Goal: Task Accomplishment & Management: Manage account settings

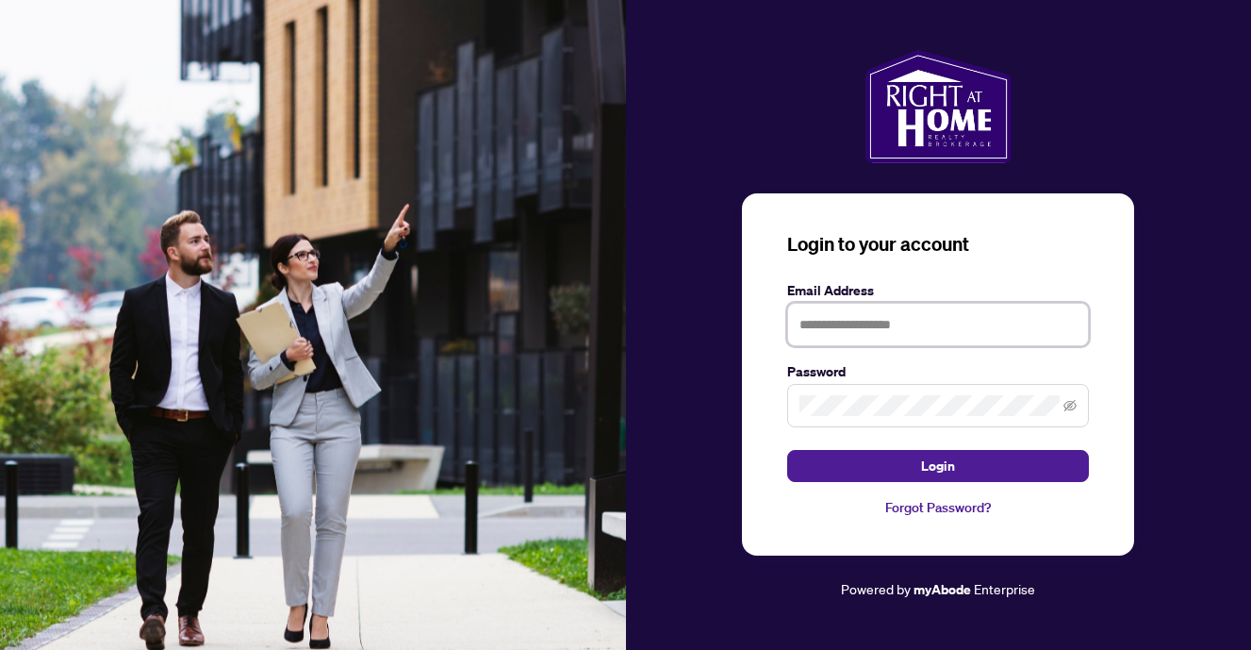
type input "**********"
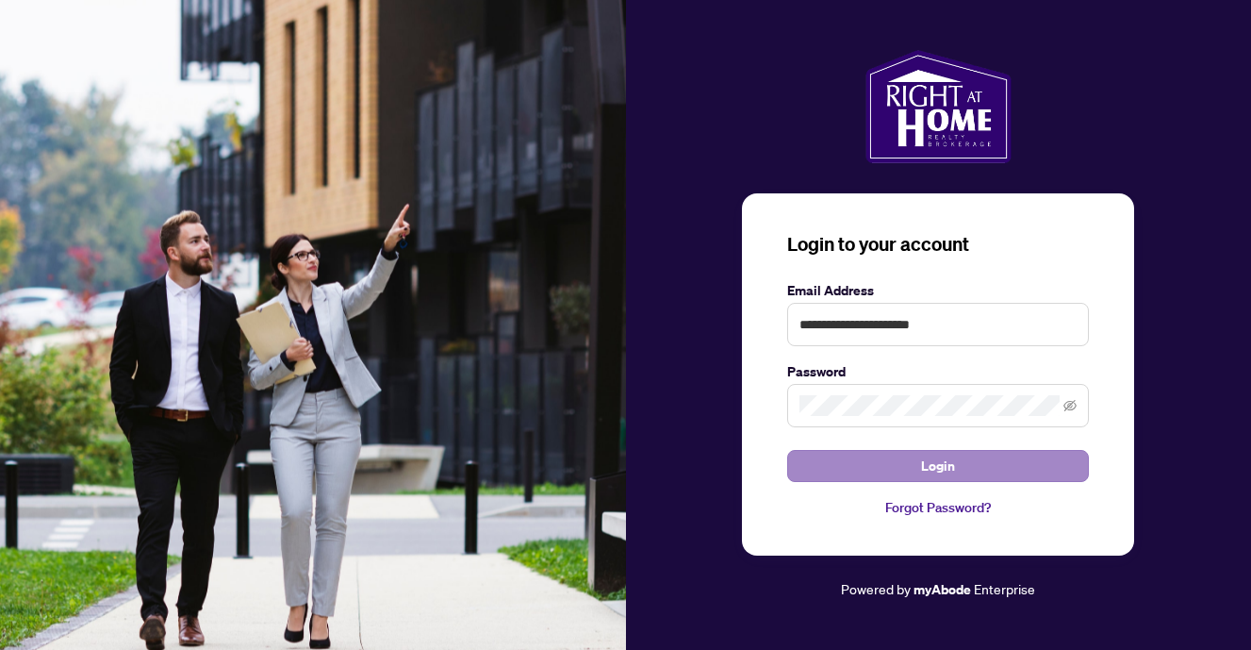
click at [944, 467] on span "Login" at bounding box center [938, 466] width 34 height 30
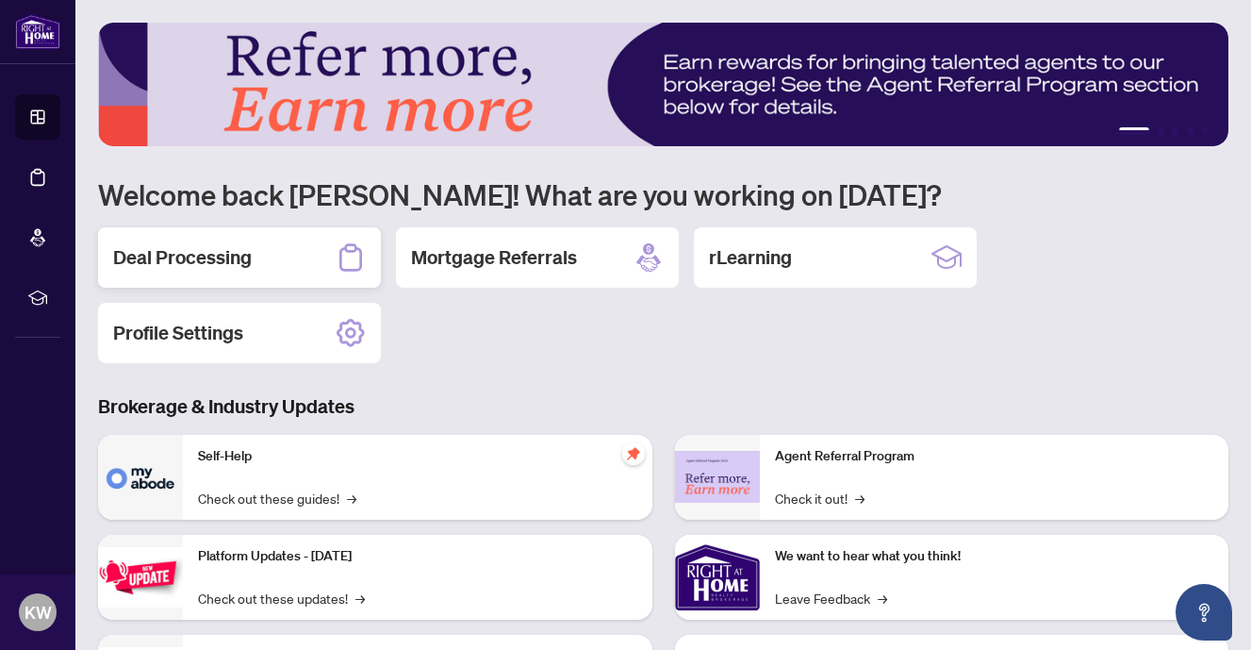
click at [223, 249] on h2 "Deal Processing" at bounding box center [182, 257] width 139 height 26
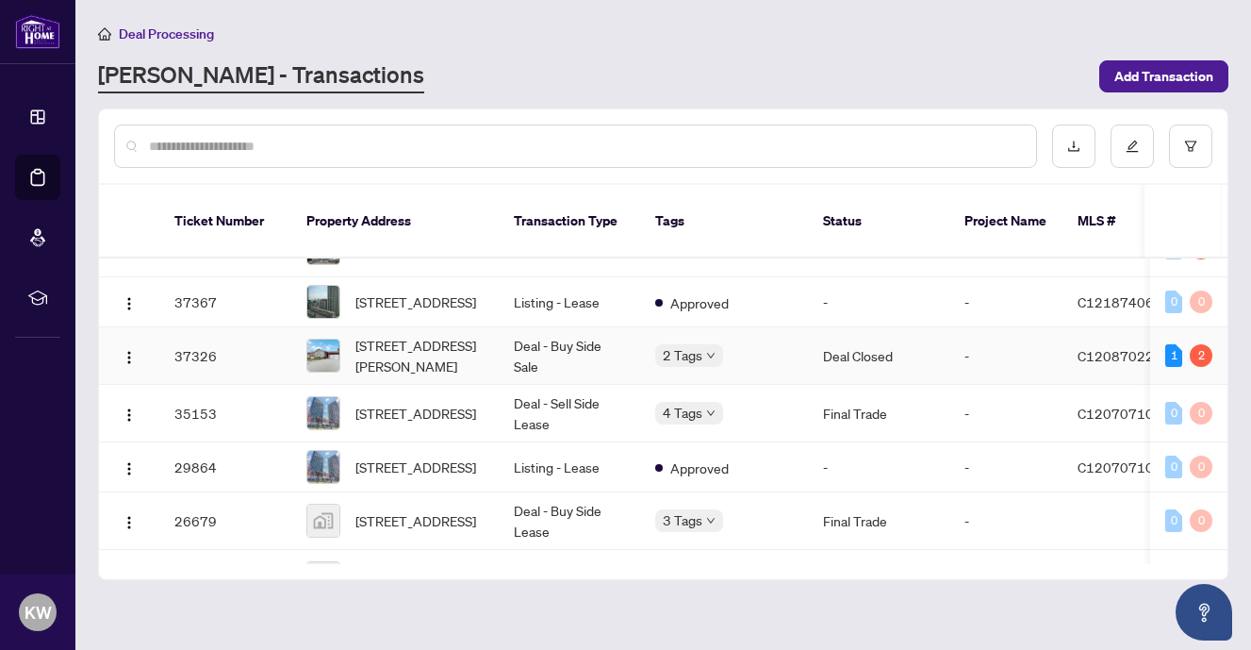
scroll to position [440, 0]
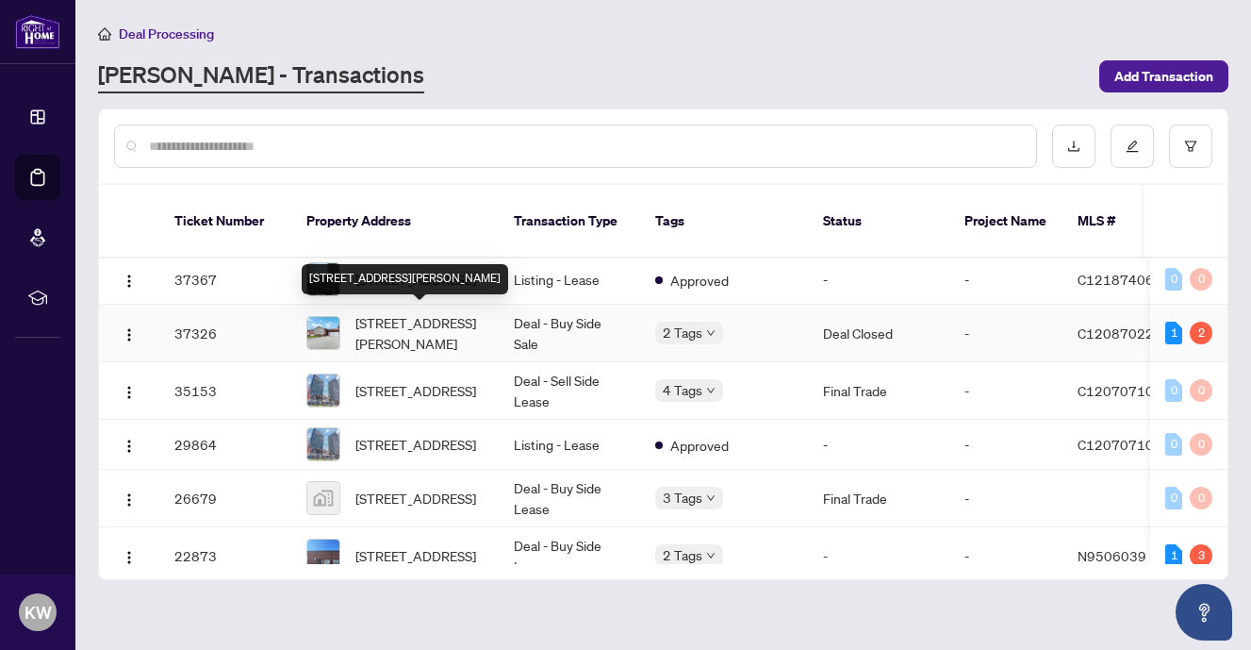
click at [446, 337] on span "[STREET_ADDRESS][PERSON_NAME]" at bounding box center [419, 332] width 128 height 41
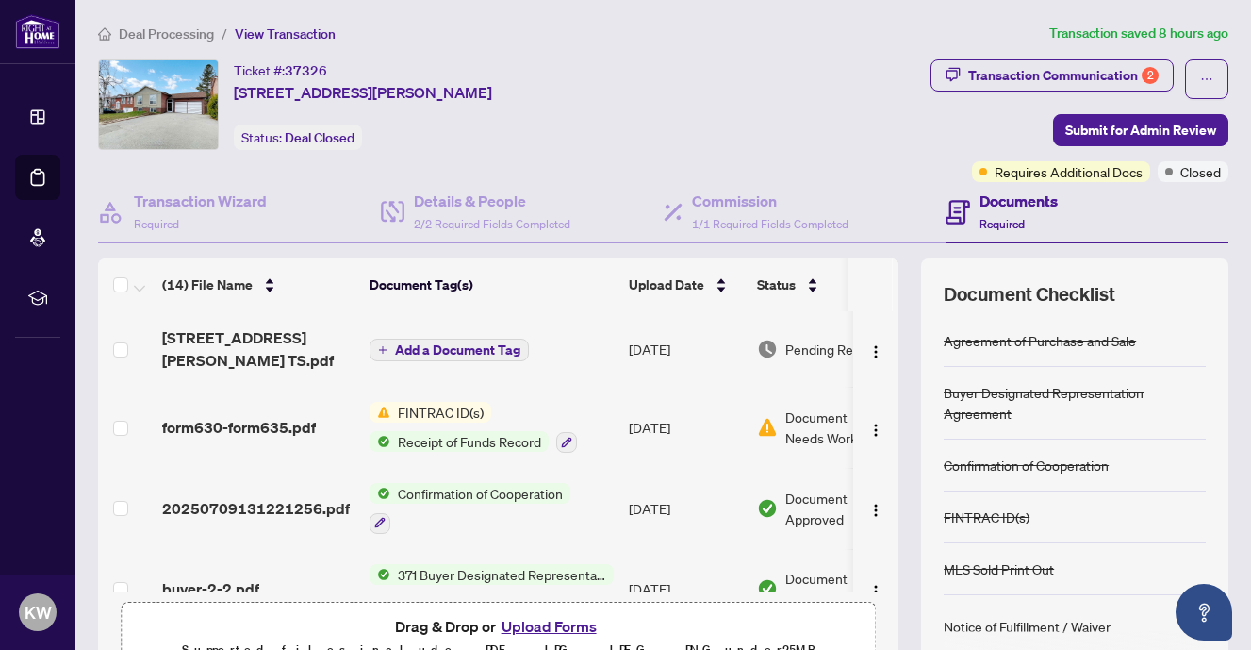
click at [446, 354] on span "Add a Document Tag" at bounding box center [457, 349] width 125 height 13
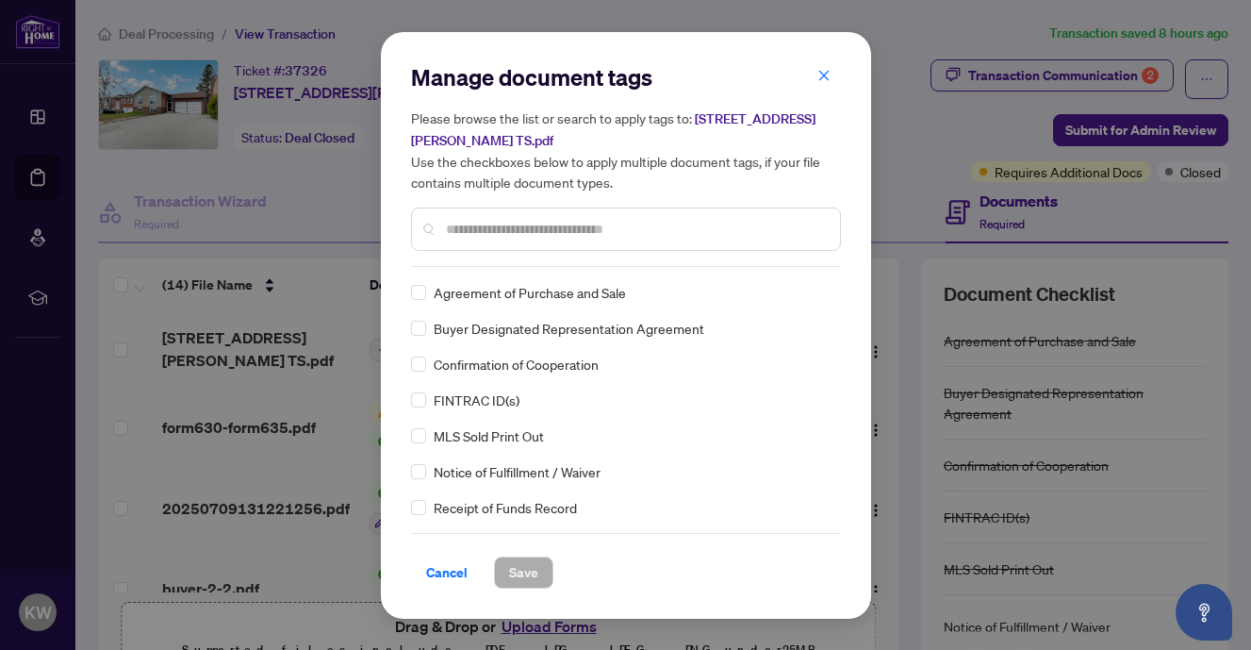
click at [438, 533] on div "Cancel Save" at bounding box center [626, 561] width 430 height 56
click at [451, 576] on span "Cancel" at bounding box center [446, 572] width 41 height 30
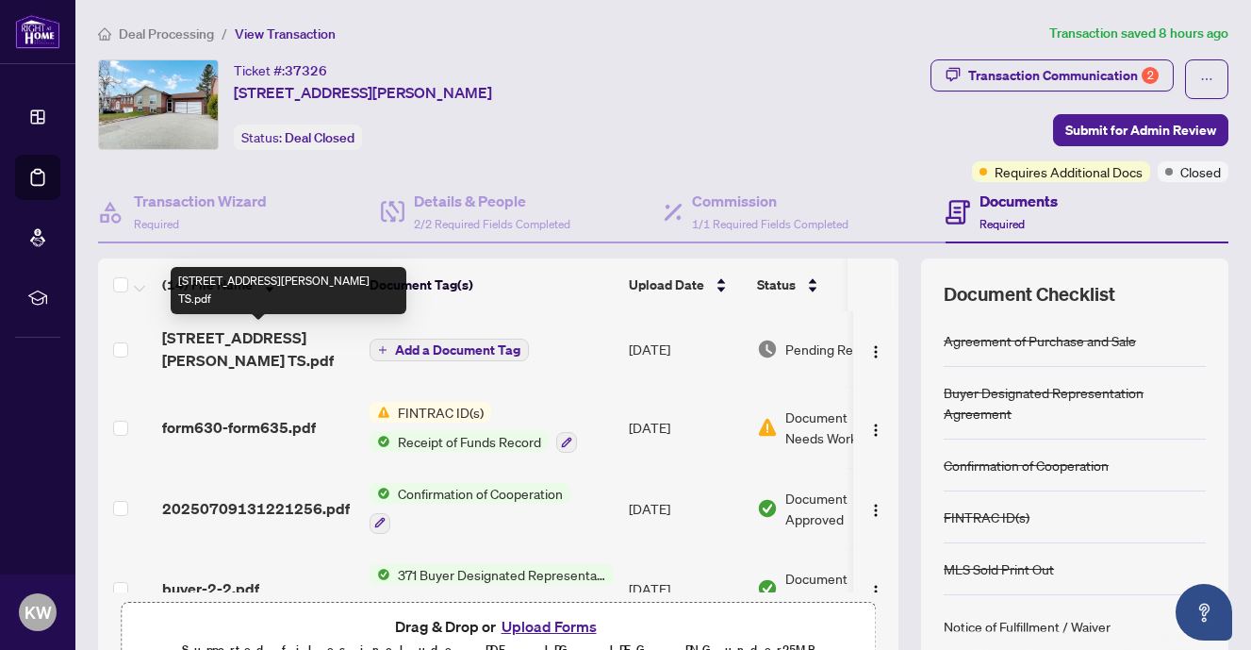
click at [266, 338] on span "[STREET_ADDRESS][PERSON_NAME] TS.pdf" at bounding box center [258, 348] width 192 height 45
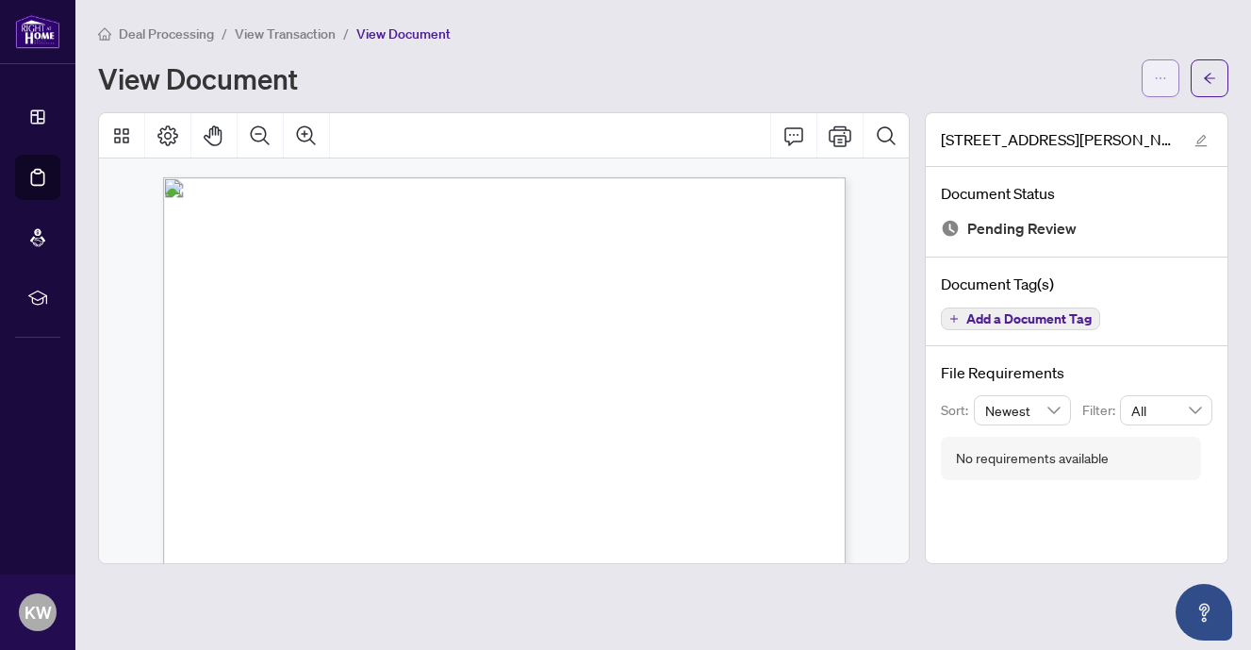
click at [1165, 77] on icon "ellipsis" at bounding box center [1160, 78] width 13 height 13
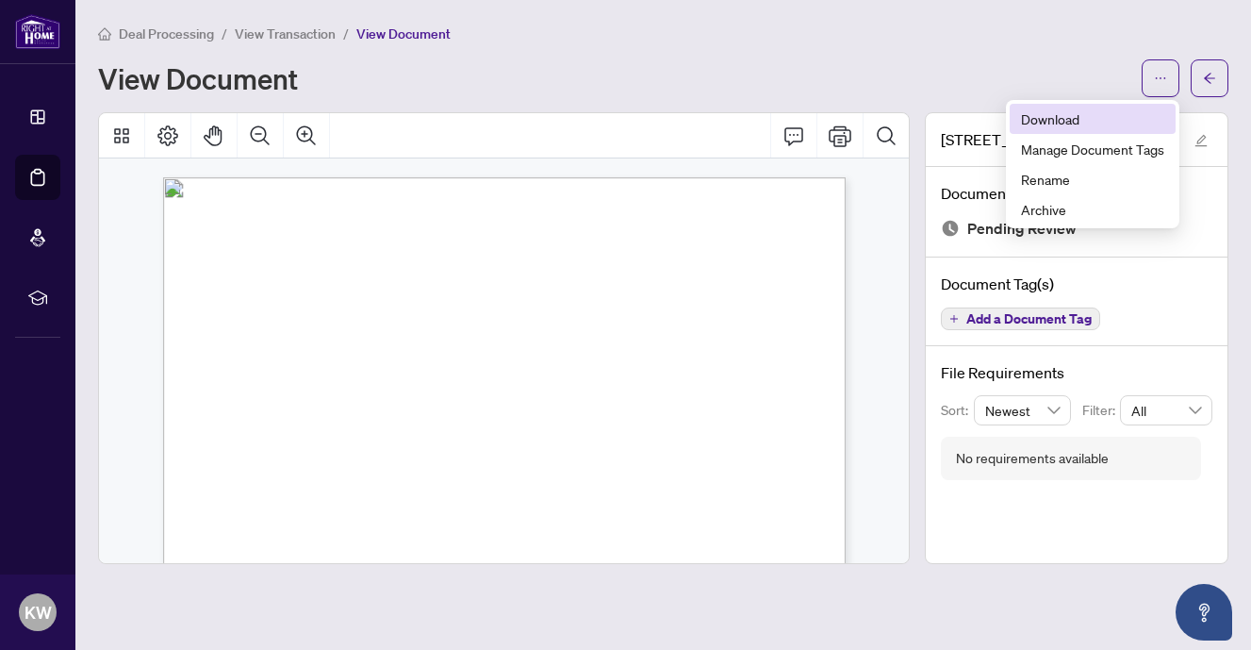
click at [1104, 118] on span "Download" at bounding box center [1092, 118] width 143 height 21
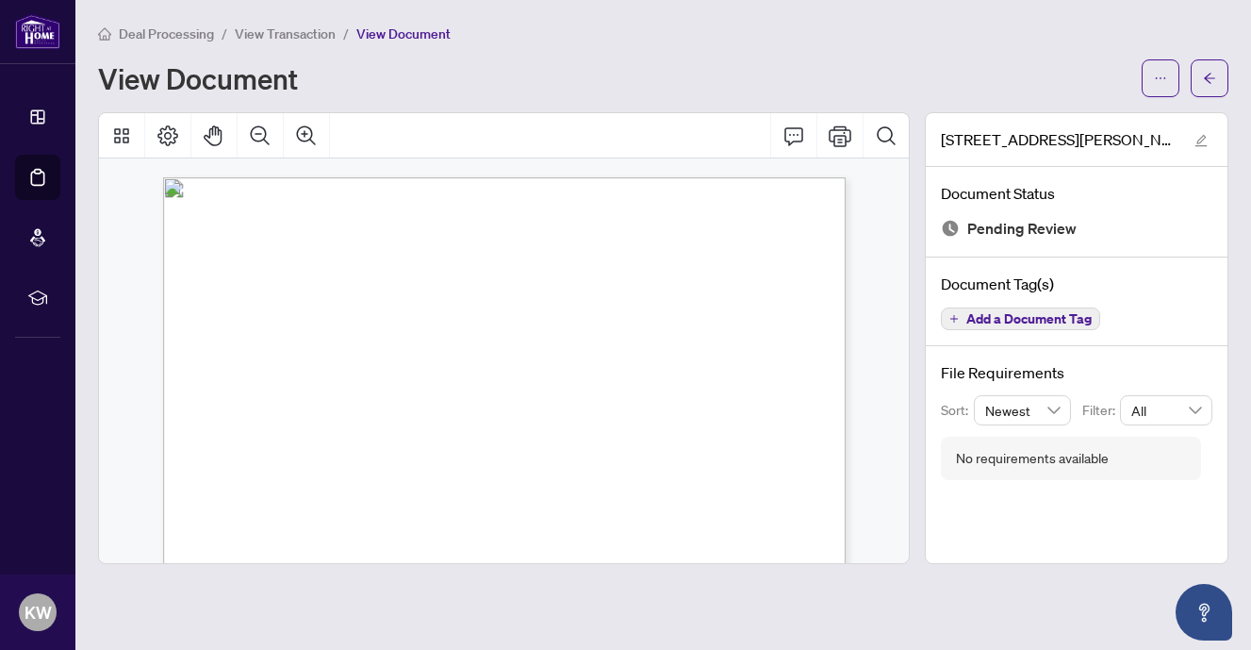
click at [921, 39] on div "Deal Processing / View Transaction / View Document" at bounding box center [663, 34] width 1130 height 22
click at [299, 34] on span "View Transaction" at bounding box center [285, 33] width 101 height 17
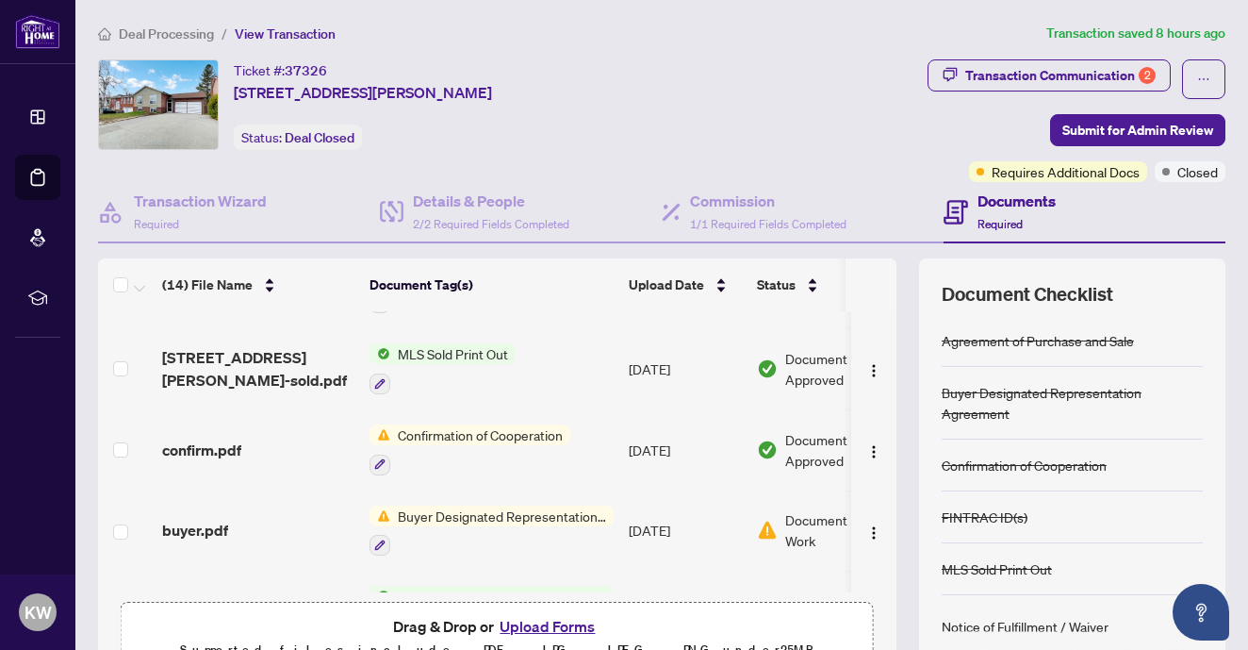
scroll to position [818, 0]
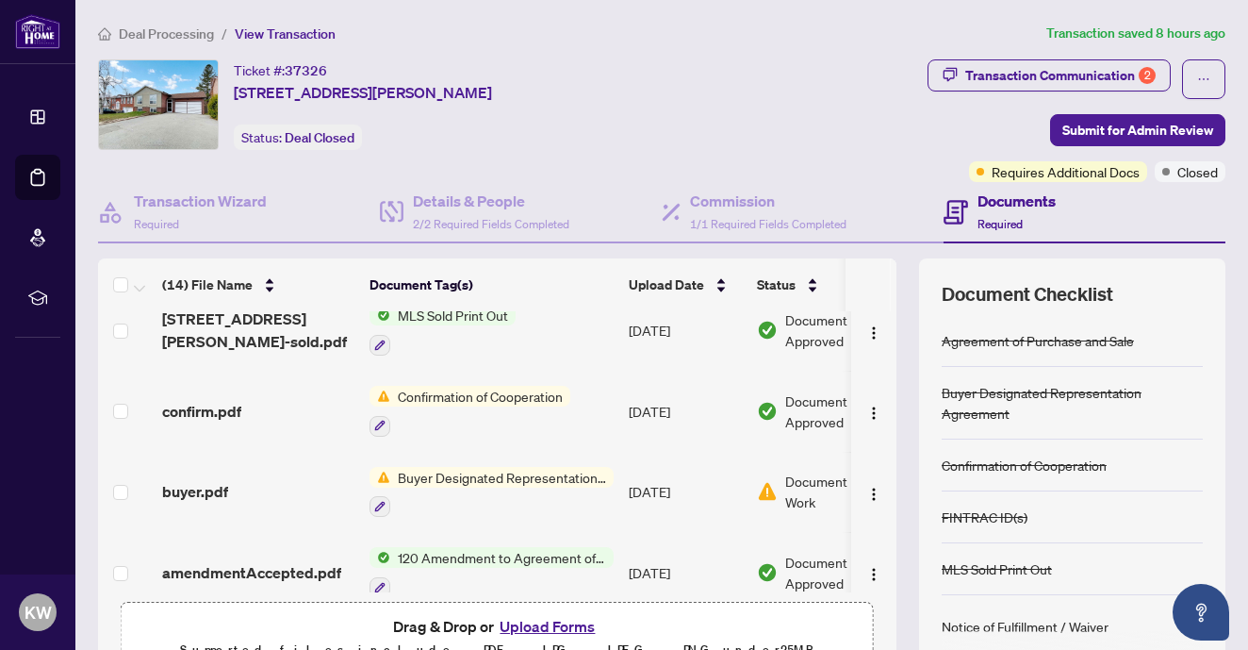
click at [542, 624] on button "Upload Forms" at bounding box center [547, 626] width 107 height 25
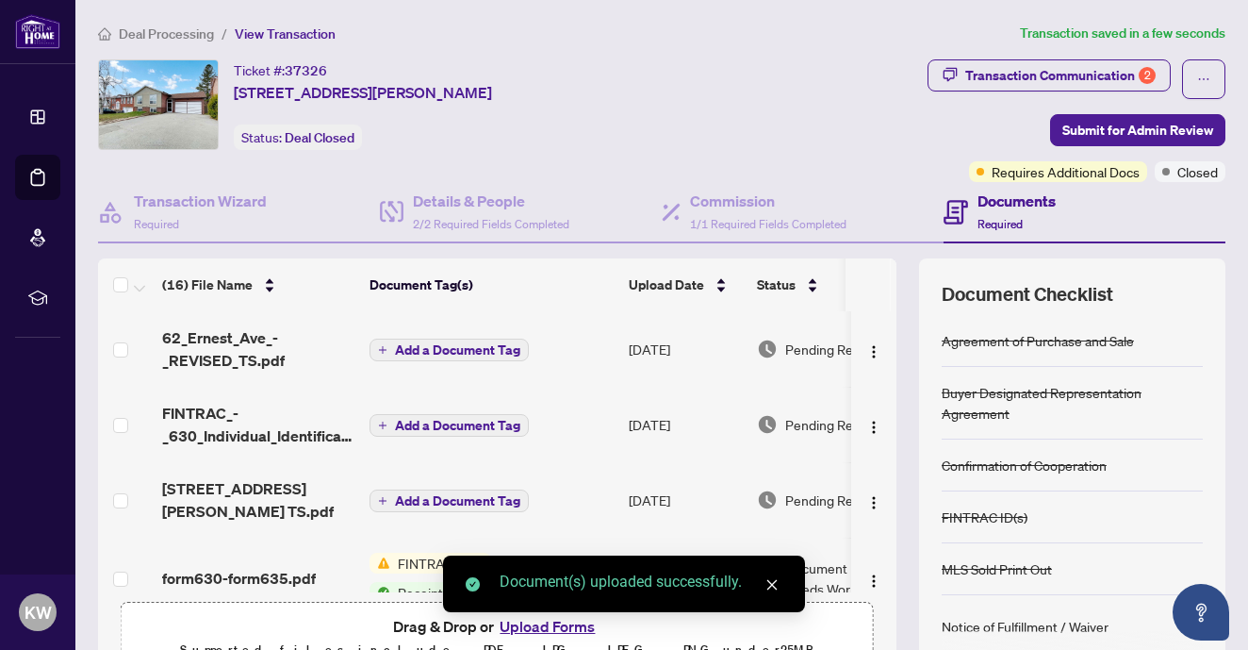
scroll to position [0, 0]
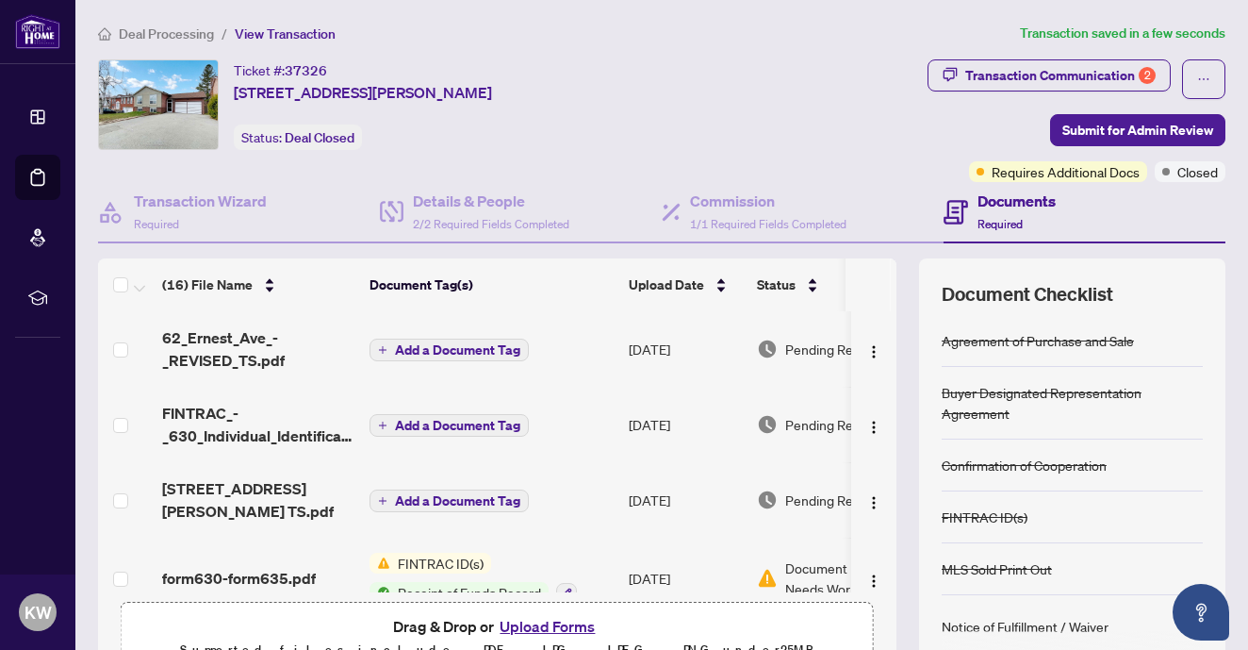
click at [440, 426] on span "Add a Document Tag" at bounding box center [457, 425] width 125 height 13
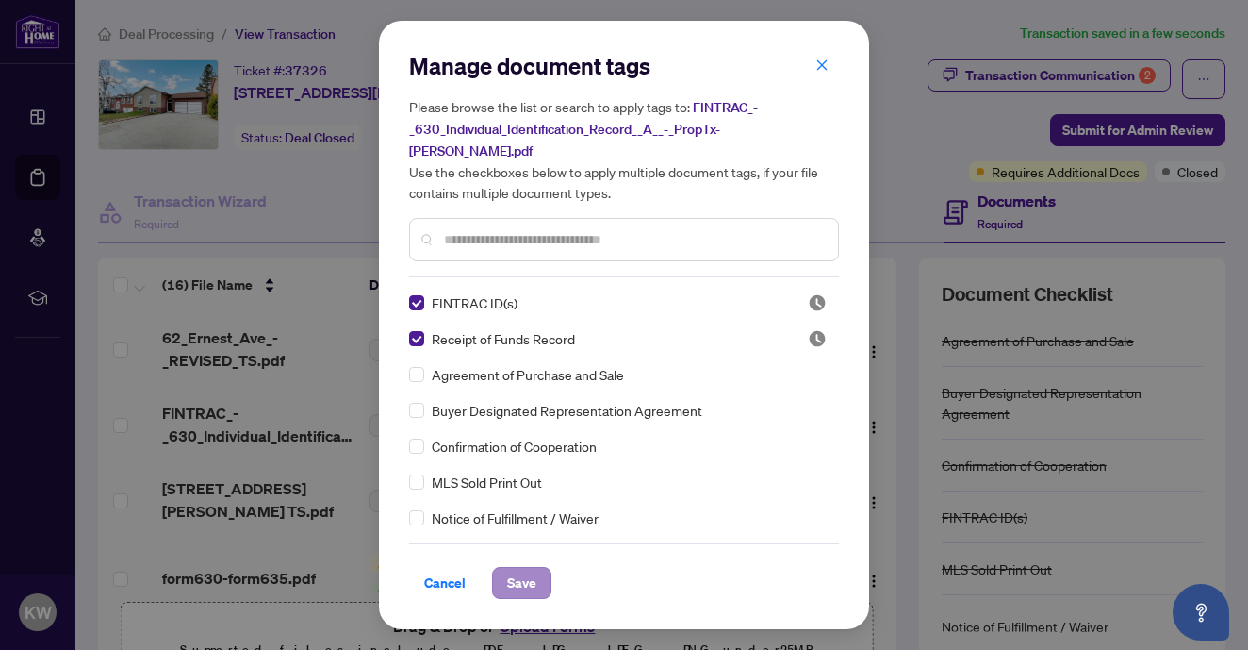
click at [519, 568] on span "Save" at bounding box center [521, 583] width 29 height 30
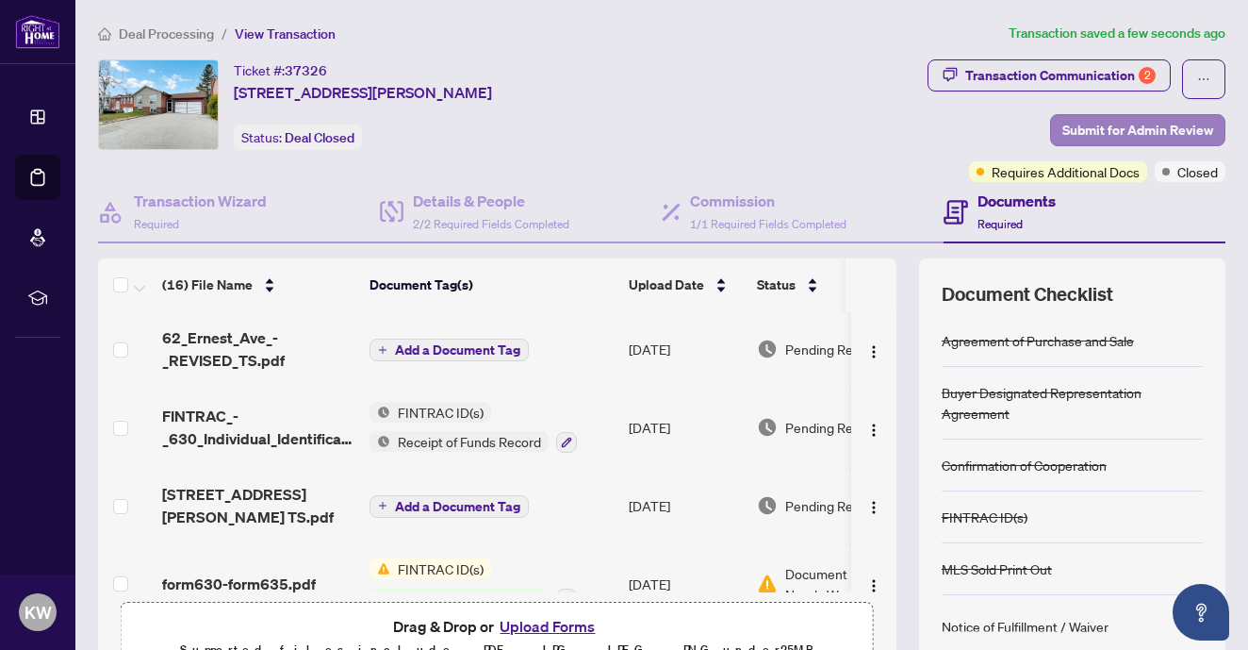
click at [1158, 119] on span "Submit for Admin Review" at bounding box center [1137, 130] width 151 height 30
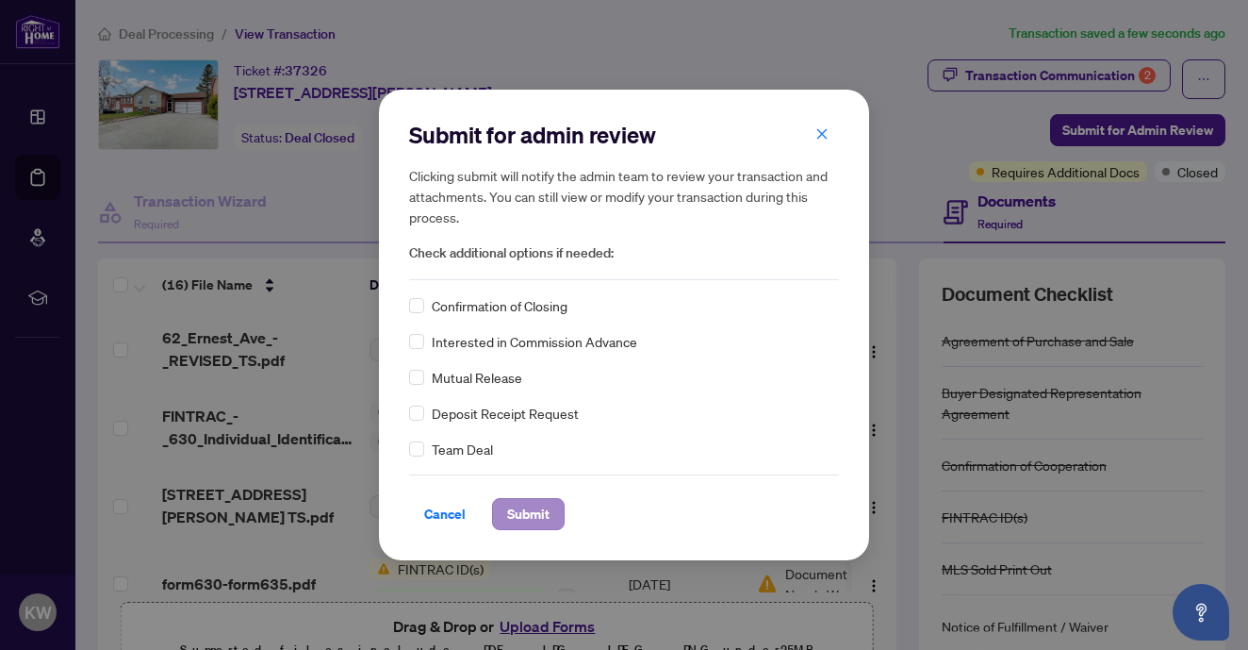
click at [519, 519] on span "Submit" at bounding box center [528, 514] width 42 height 30
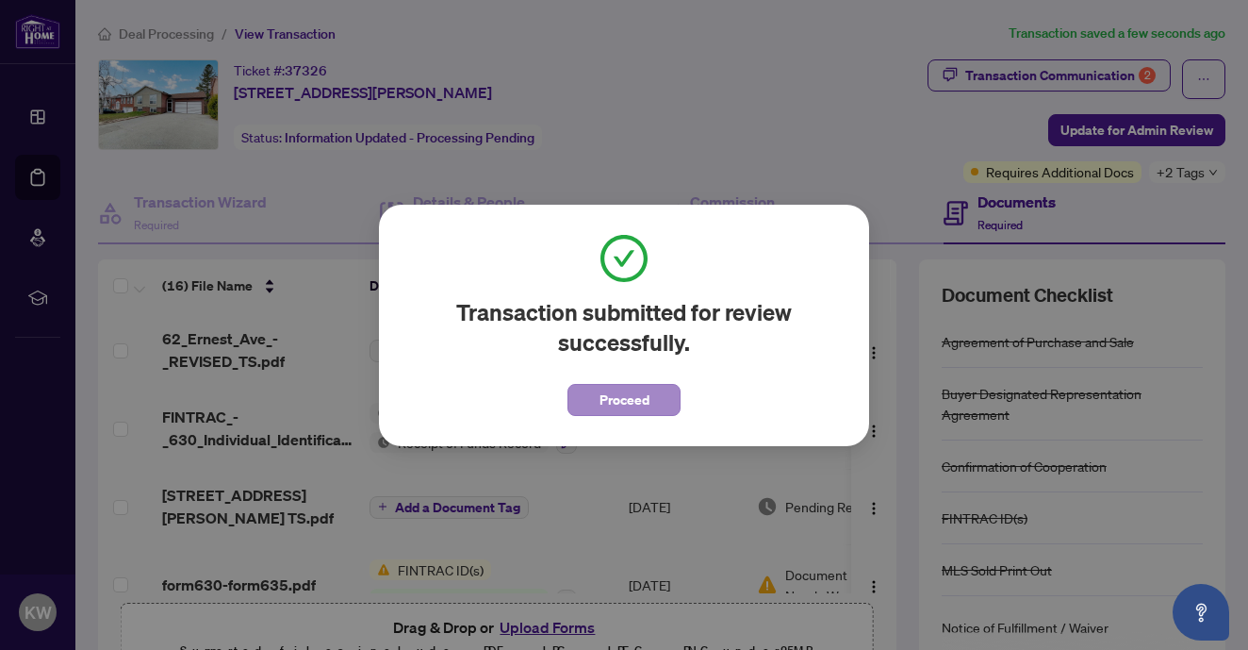
click at [628, 404] on span "Proceed" at bounding box center [625, 400] width 50 height 30
